Goal: Task Accomplishment & Management: Manage account settings

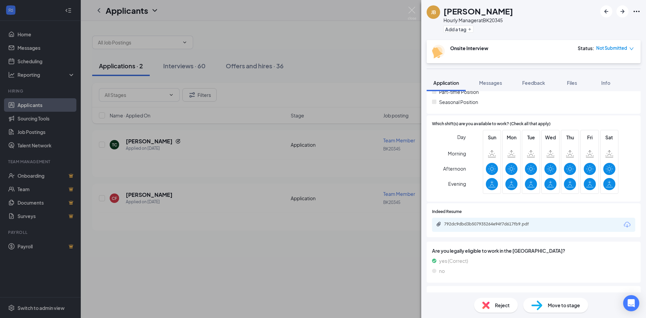
scroll to position [202, 0]
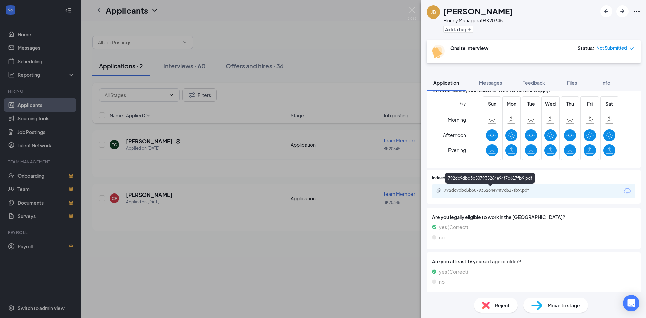
click at [462, 188] on div "792dc9dbd3b507935264e94f7d617fb9.pdf" at bounding box center [491, 190] width 94 height 5
click at [206, 201] on div "[PERSON_NAME] Hourly Manager at BK20345 Add a tag Onsite Interview Status : Not…" at bounding box center [323, 159] width 646 height 318
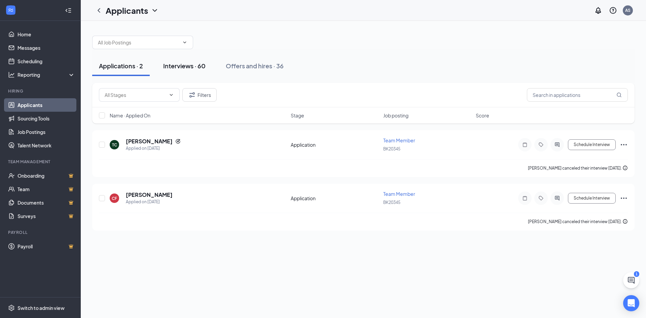
click at [199, 67] on div "Interviews · 60" at bounding box center [184, 66] width 42 height 8
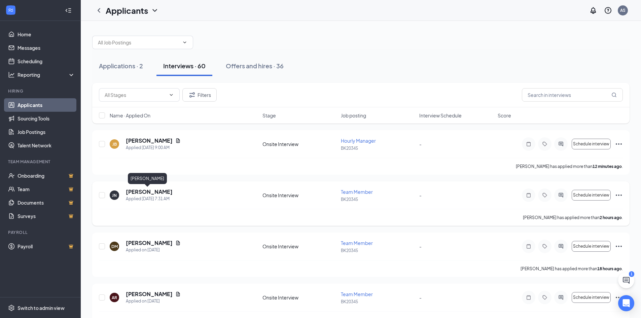
click at [131, 191] on h5 "[PERSON_NAME]" at bounding box center [149, 191] width 47 height 7
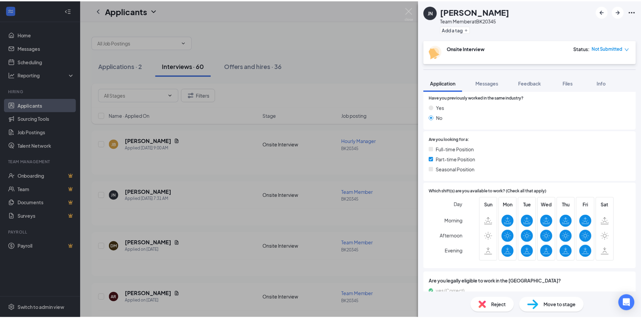
scroll to position [168, 0]
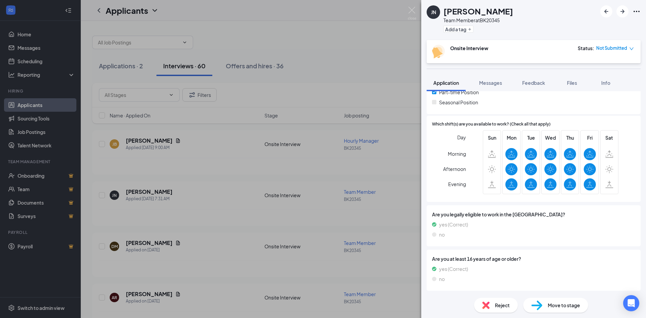
click at [305, 105] on div "JN [PERSON_NAME] Team Member at BK20345 Add a tag Onsite Interview Status : Not…" at bounding box center [323, 159] width 646 height 318
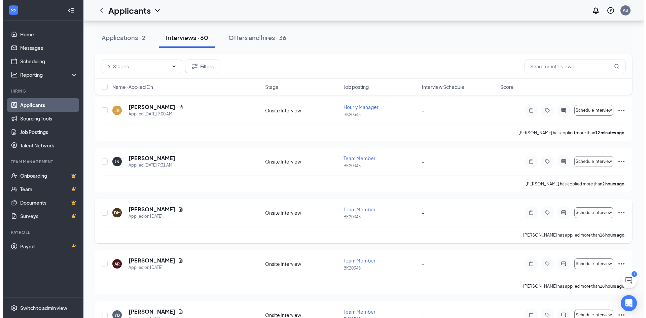
scroll to position [101, 0]
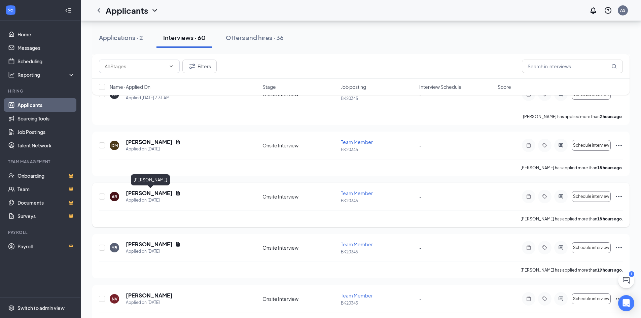
click at [166, 190] on h5 "[PERSON_NAME]" at bounding box center [149, 192] width 47 height 7
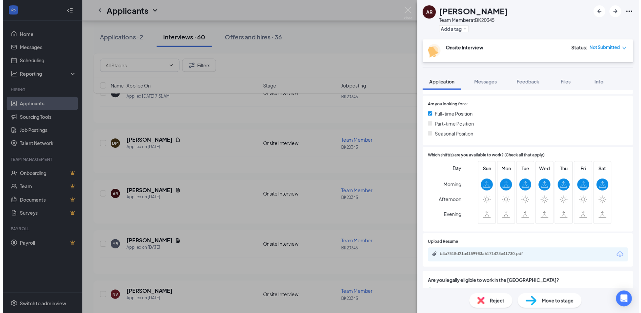
scroll to position [168, 0]
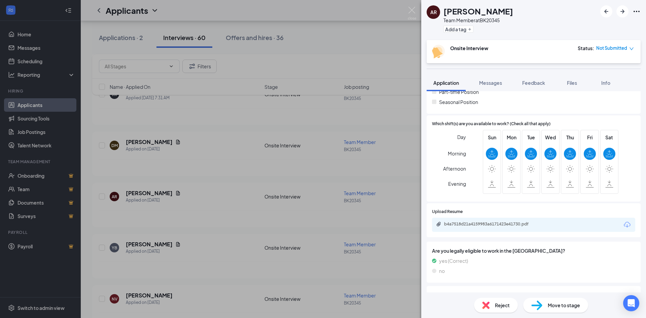
click at [460, 221] on div "b4a7518d21a4159983a6171423e41730.pdf" at bounding box center [533, 225] width 203 height 14
click at [448, 225] on div "b4a7518d21a4159983a6171423e41730.pdf" at bounding box center [491, 223] width 94 height 5
click at [243, 220] on div "AR [PERSON_NAME] Team Member at BK20345 Add a tag Onsite Interview Status : Not…" at bounding box center [323, 159] width 646 height 318
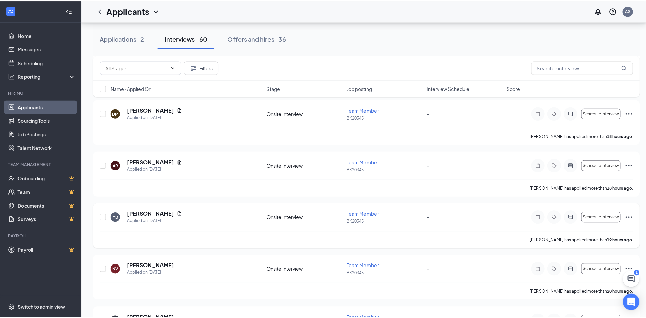
scroll to position [168, 0]
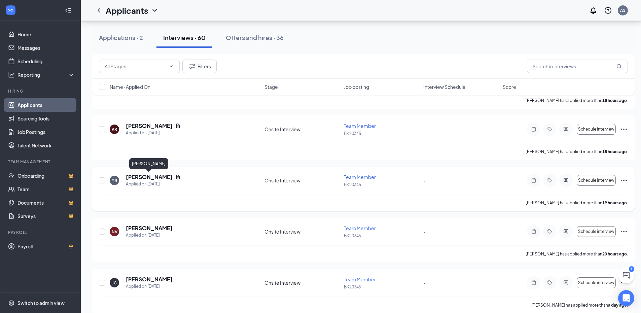
click at [144, 176] on h5 "[PERSON_NAME]" at bounding box center [149, 176] width 47 height 7
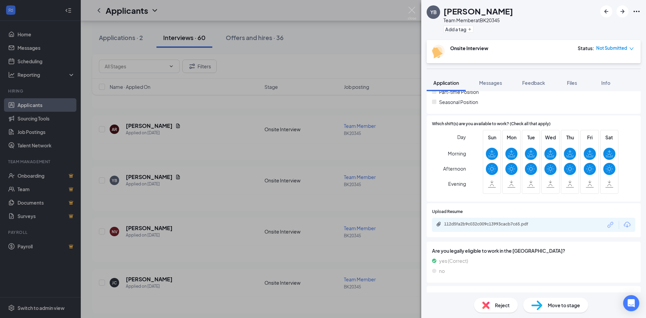
scroll to position [202, 0]
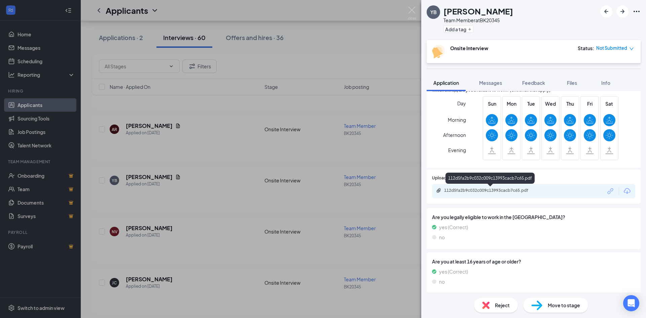
click at [474, 190] on div "112d5fa2b9c032c009c13993cacb7c65.pdf" at bounding box center [491, 190] width 94 height 5
click at [214, 231] on div "YB [PERSON_NAME] Team Member at BK20345 Add a tag Onsite Interview Status : Not…" at bounding box center [323, 159] width 646 height 318
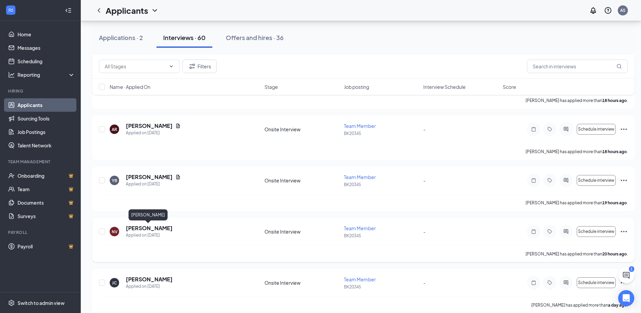
click at [148, 226] on h5 "[PERSON_NAME]" at bounding box center [149, 227] width 47 height 7
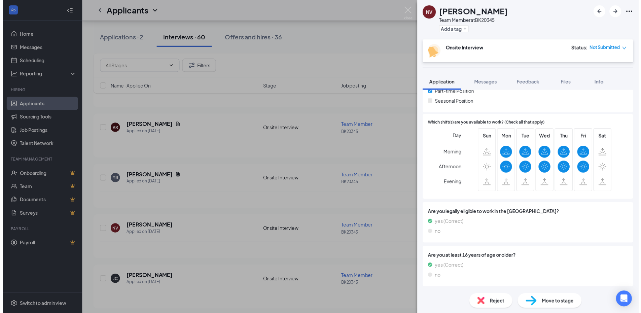
scroll to position [134, 0]
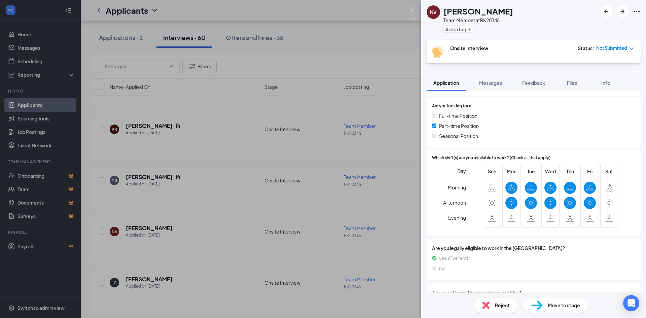
click at [173, 200] on div "NV [PERSON_NAME] Team Member at BK20345 Add a tag Onsite Interview Status : Not…" at bounding box center [323, 159] width 646 height 318
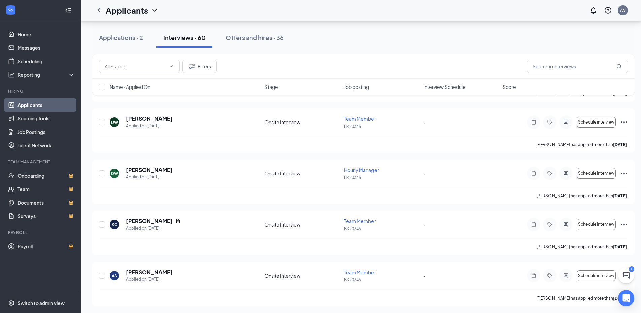
scroll to position [2887, 0]
click at [623, 222] on icon "Ellipses" at bounding box center [624, 223] width 8 height 8
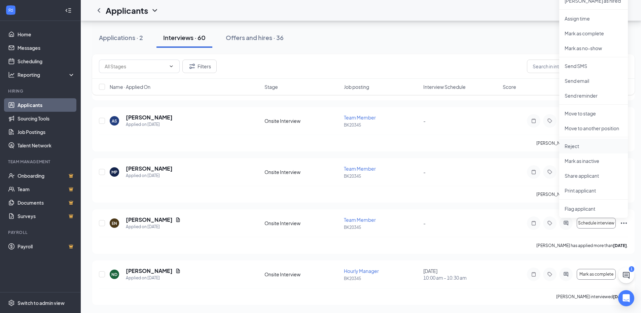
click at [577, 145] on p "Reject" at bounding box center [594, 146] width 58 height 7
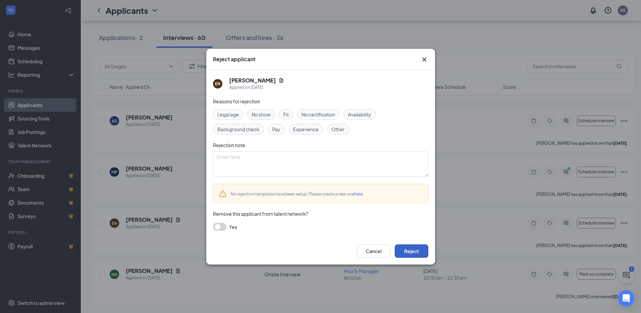
click at [408, 255] on button "Reject" at bounding box center [412, 250] width 34 height 13
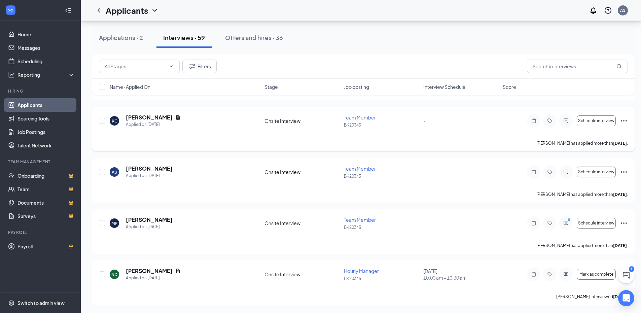
scroll to position [2836, 0]
click at [623, 221] on icon "Ellipses" at bounding box center [624, 223] width 8 height 8
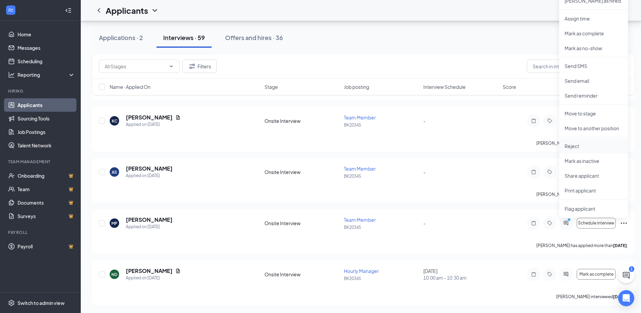
click at [579, 145] on p "Reject" at bounding box center [594, 146] width 58 height 7
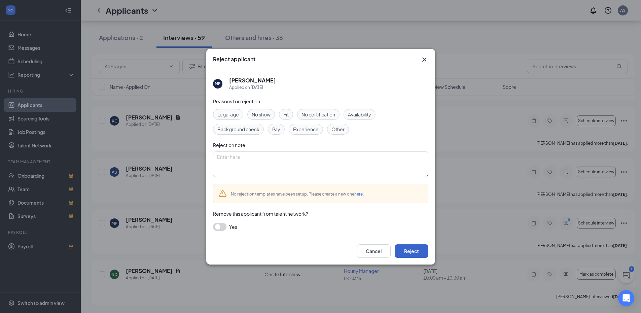
click at [421, 248] on button "Reject" at bounding box center [412, 250] width 34 height 13
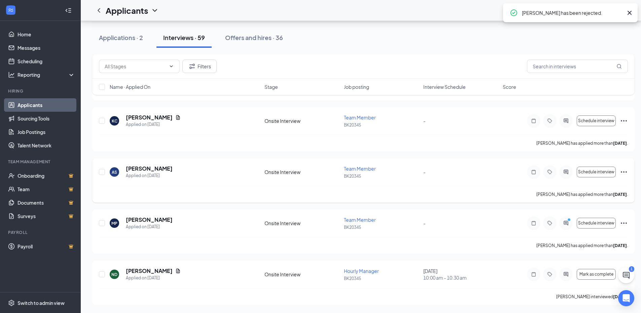
click at [624, 170] on icon "Ellipses" at bounding box center [624, 172] width 8 height 8
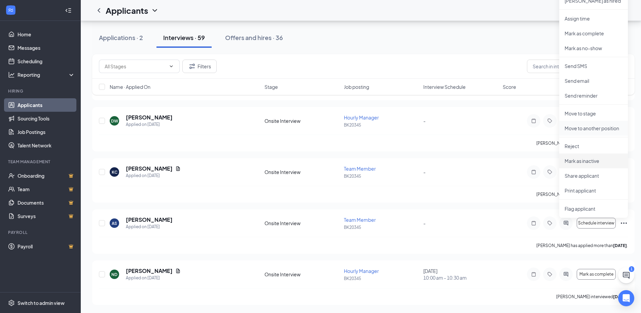
scroll to position [2785, 0]
click at [578, 148] on p "Reject" at bounding box center [594, 146] width 58 height 7
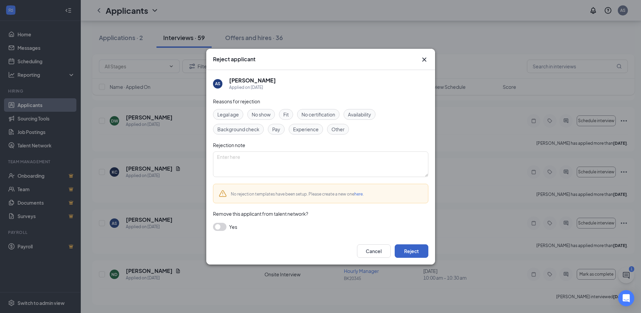
click at [408, 253] on button "Reject" at bounding box center [412, 250] width 34 height 13
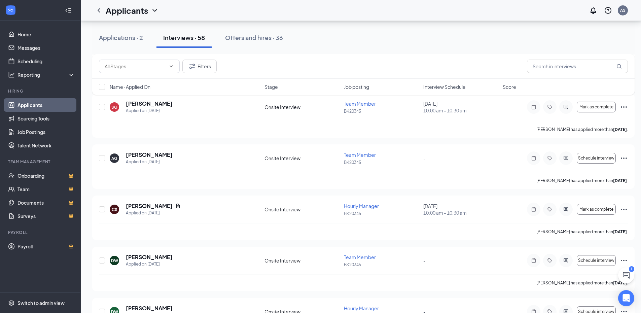
scroll to position [2734, 0]
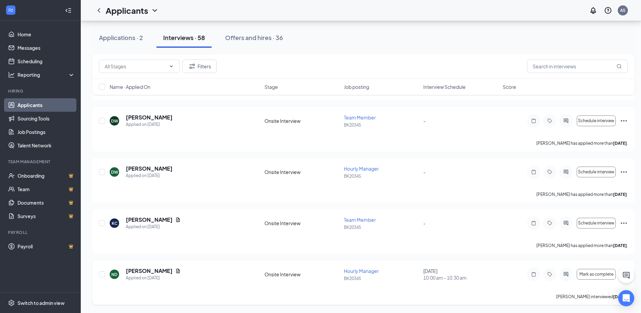
drag, startPoint x: 621, startPoint y: 278, endPoint x: 553, endPoint y: 292, distance: 69.4
drag, startPoint x: 629, startPoint y: 268, endPoint x: 633, endPoint y: 236, distance: 31.8
drag, startPoint x: 634, startPoint y: 294, endPoint x: 540, endPoint y: 289, distance: 93.3
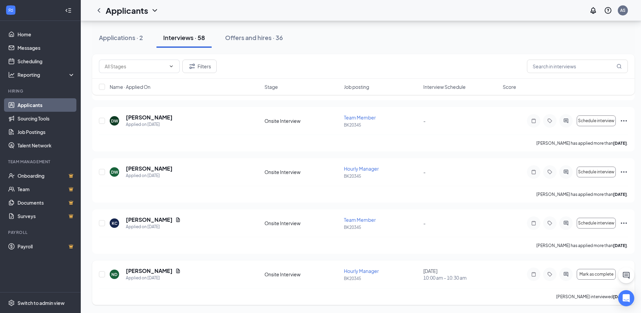
click at [605, 226] on button "Schedule interview" at bounding box center [596, 223] width 39 height 11
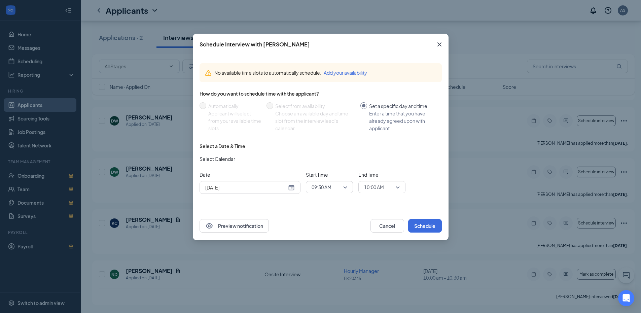
click at [440, 45] on icon "Cross" at bounding box center [439, 44] width 8 height 8
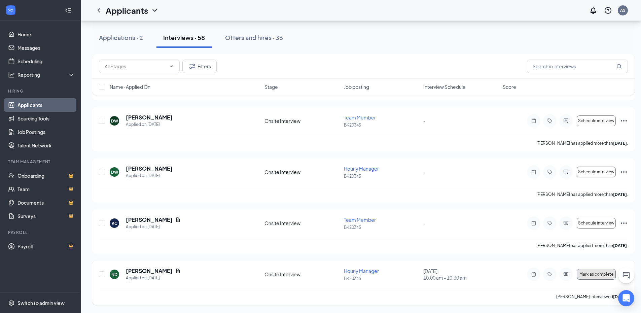
click at [592, 274] on span "Mark as complete" at bounding box center [596, 274] width 34 height 5
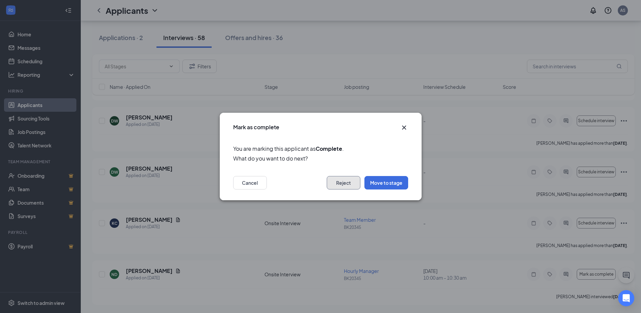
click at [339, 182] on button "Reject" at bounding box center [344, 182] width 34 height 13
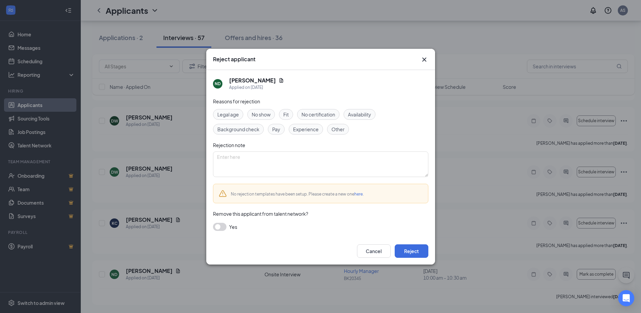
click at [258, 114] on span "No show" at bounding box center [261, 114] width 19 height 7
click at [404, 255] on button "Reject" at bounding box center [412, 250] width 34 height 13
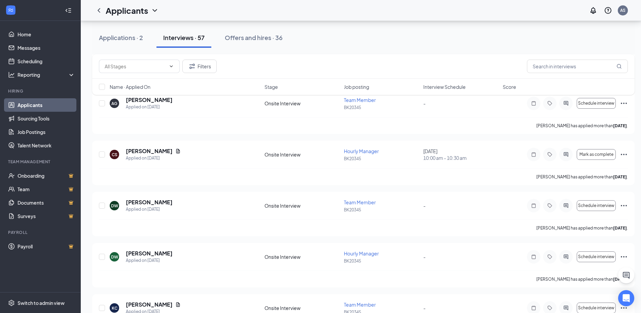
scroll to position [2616, 0]
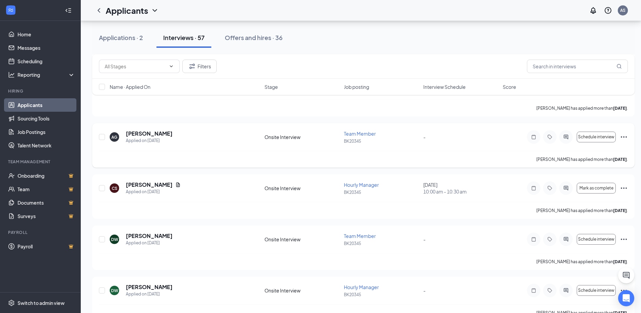
click at [624, 136] on icon "Ellipses" at bounding box center [624, 137] width 8 height 8
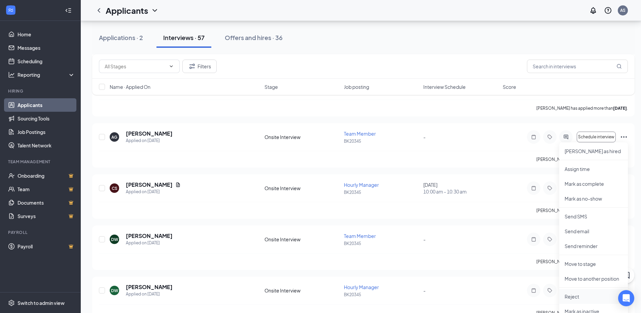
click at [569, 295] on p "Reject" at bounding box center [594, 296] width 58 height 7
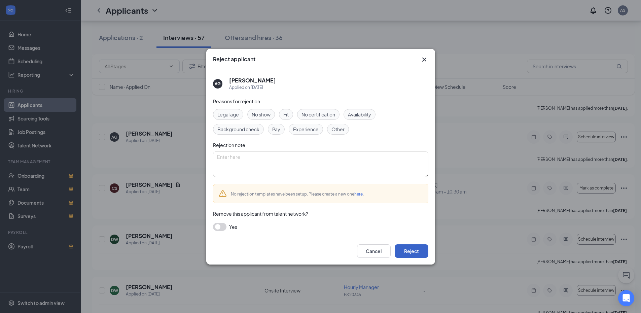
click at [416, 246] on button "Reject" at bounding box center [412, 250] width 34 height 13
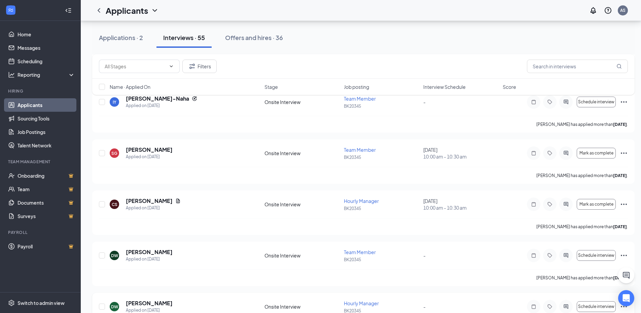
scroll to position [2632, 0]
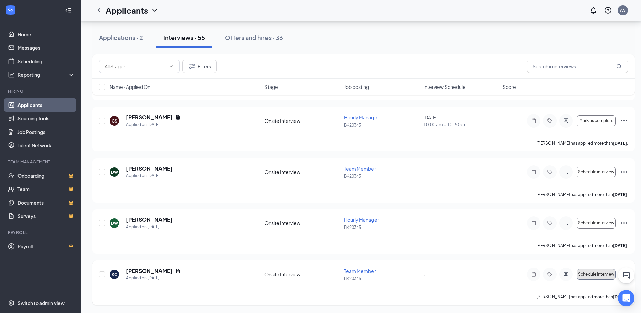
click at [590, 273] on span "Schedule interview" at bounding box center [596, 274] width 36 height 5
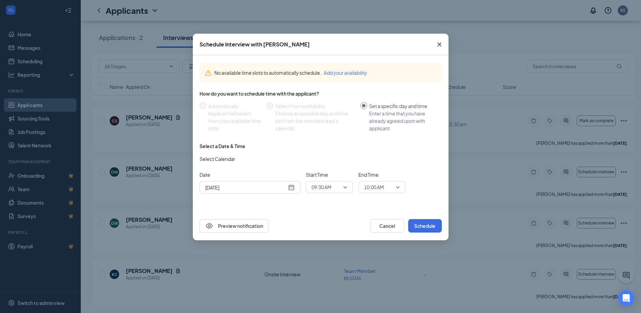
click at [440, 41] on icon "Cross" at bounding box center [439, 44] width 8 height 8
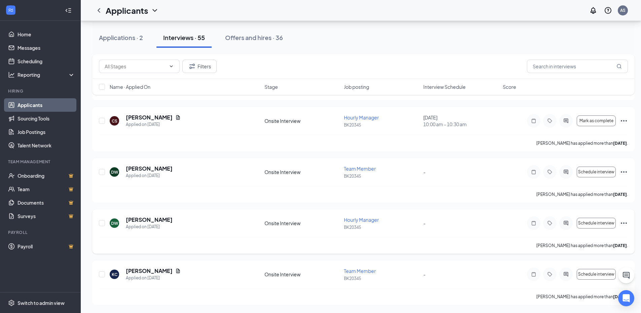
click at [623, 222] on icon "Ellipses" at bounding box center [624, 223] width 8 height 8
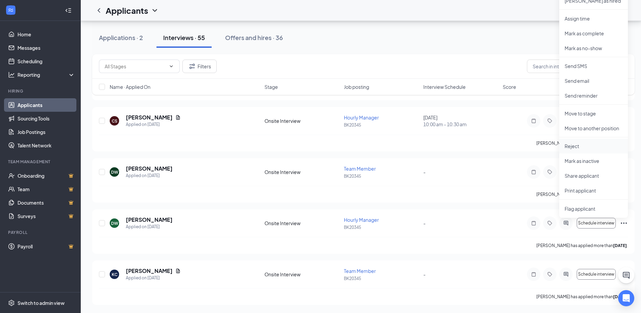
drag, startPoint x: 578, startPoint y: 143, endPoint x: 563, endPoint y: 145, distance: 14.9
click at [578, 143] on p "Reject" at bounding box center [594, 146] width 58 height 7
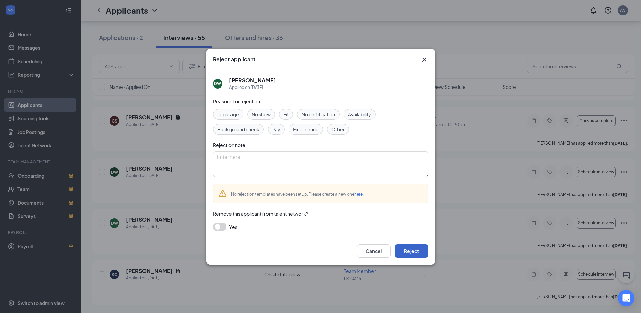
click at [412, 253] on button "Reject" at bounding box center [412, 250] width 34 height 13
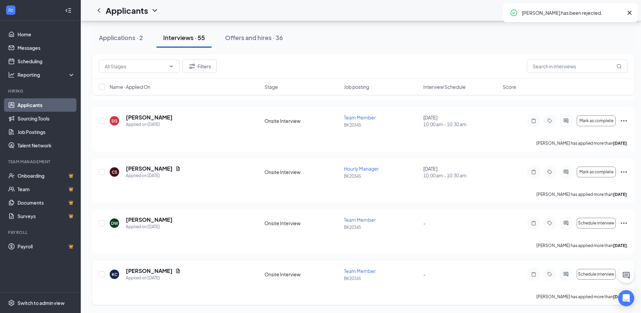
scroll to position [2581, 0]
click at [591, 272] on span "Schedule interview" at bounding box center [596, 274] width 36 height 5
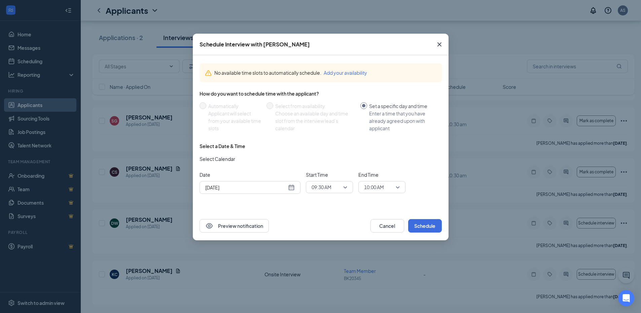
click at [440, 44] on icon "Cross" at bounding box center [439, 44] width 4 height 4
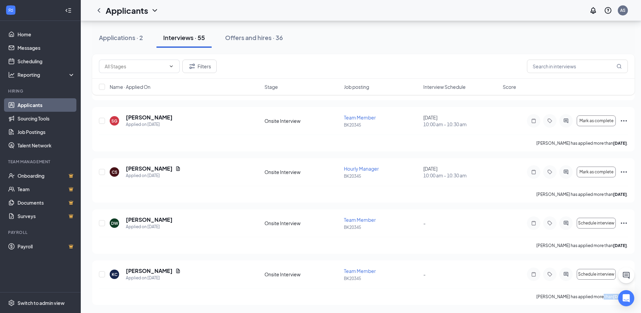
drag, startPoint x: 630, startPoint y: 298, endPoint x: 597, endPoint y: 309, distance: 35.0
click at [631, 274] on button at bounding box center [626, 275] width 16 height 16
click at [624, 273] on icon "Ellipses" at bounding box center [624, 274] width 8 height 8
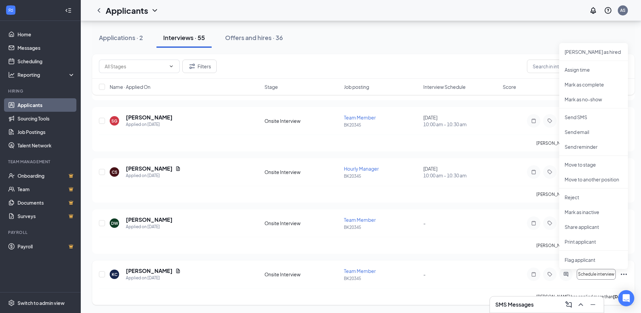
drag, startPoint x: 469, startPoint y: 269, endPoint x: 461, endPoint y: 271, distance: 8.2
click at [468, 270] on div "[PERSON_NAME] [PERSON_NAME] Applied on [DATE] Onsite Interview Team Member BK20…" at bounding box center [363, 277] width 529 height 21
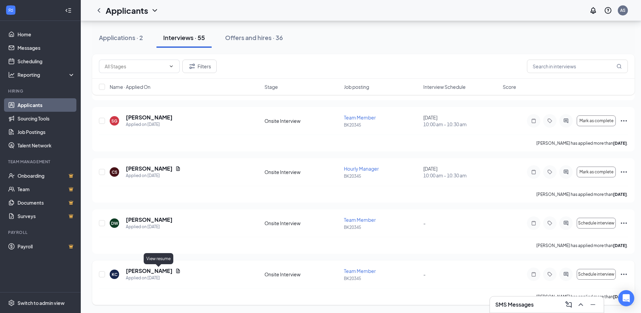
click at [175, 271] on icon "Document" at bounding box center [177, 270] width 5 height 5
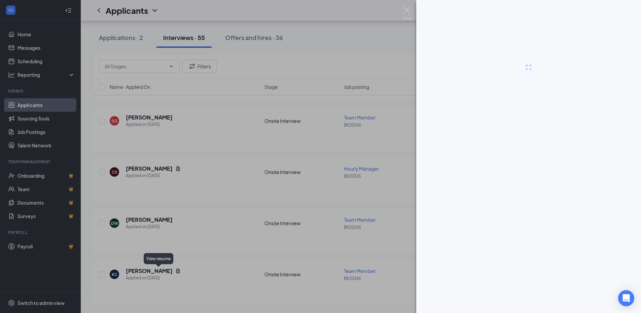
scroll to position [2576, 0]
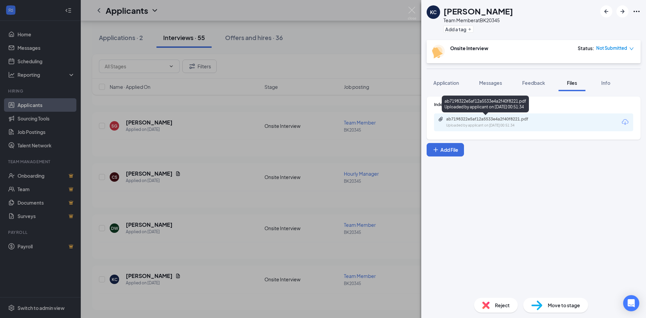
click at [483, 118] on div "ab7198322e5af12a5533e4a2f40f8221.pdf" at bounding box center [493, 118] width 94 height 5
click at [230, 226] on div "[PERSON_NAME] [PERSON_NAME] Team Member at BK20345 Add a tag Onsite Interview S…" at bounding box center [323, 159] width 646 height 318
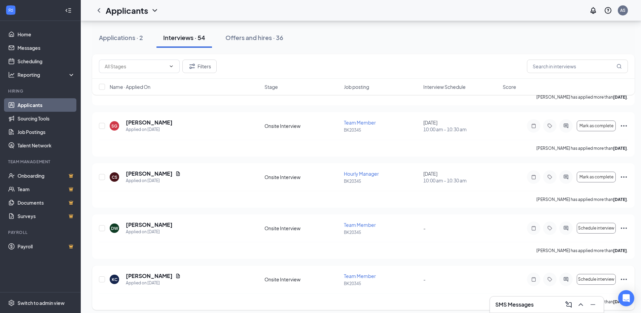
click at [623, 280] on icon "Ellipses" at bounding box center [624, 279] width 8 height 8
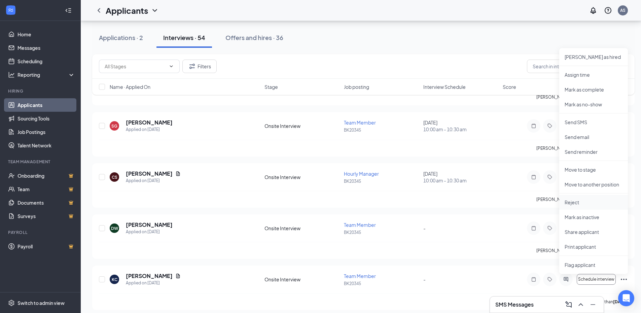
click at [579, 204] on p "Reject" at bounding box center [594, 202] width 58 height 7
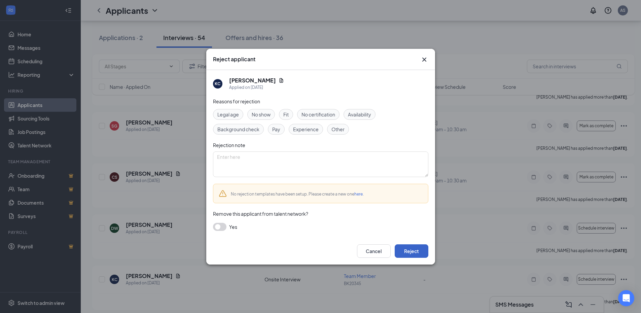
click at [416, 251] on button "Reject" at bounding box center [412, 250] width 34 height 13
